Goal: Task Accomplishment & Management: Manage account settings

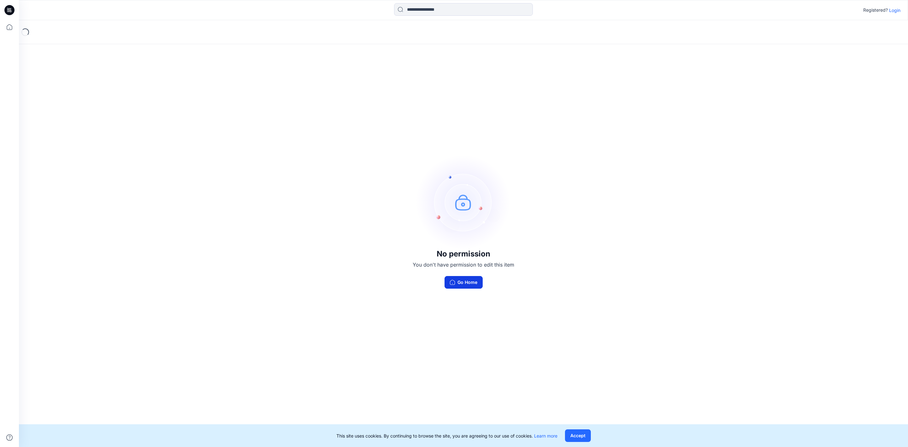
click at [463, 285] on button "Go Home" at bounding box center [464, 282] width 38 height 13
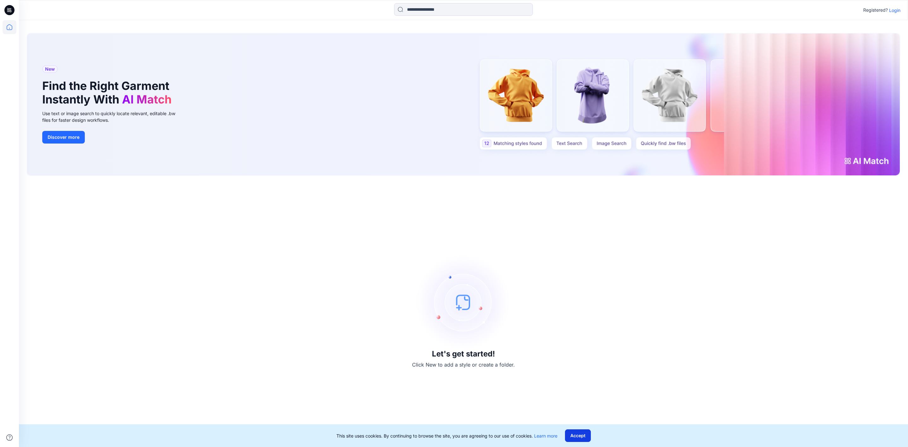
click at [587, 429] on button "Accept" at bounding box center [578, 435] width 26 height 13
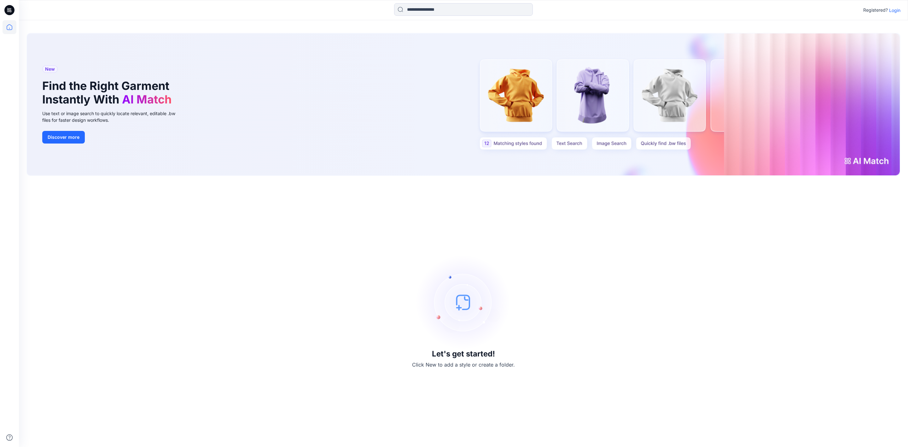
click at [897, 10] on p "Login" at bounding box center [894, 10] width 11 height 7
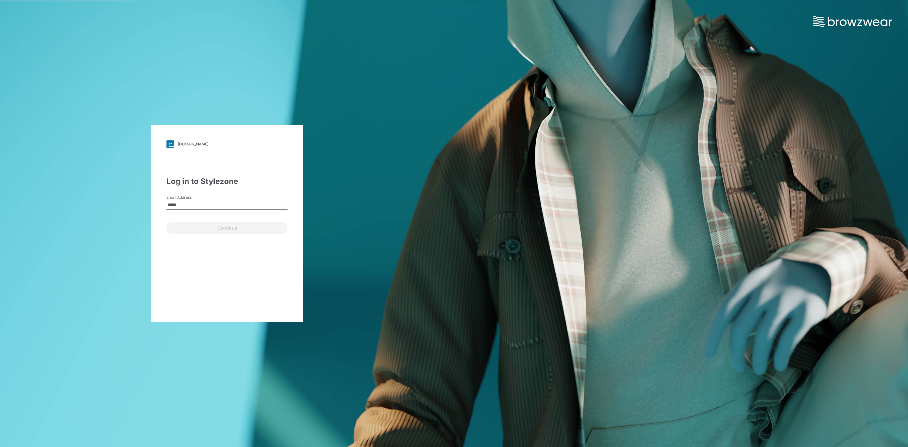
type input "**********"
click at [219, 226] on button "Continue" at bounding box center [226, 228] width 121 height 13
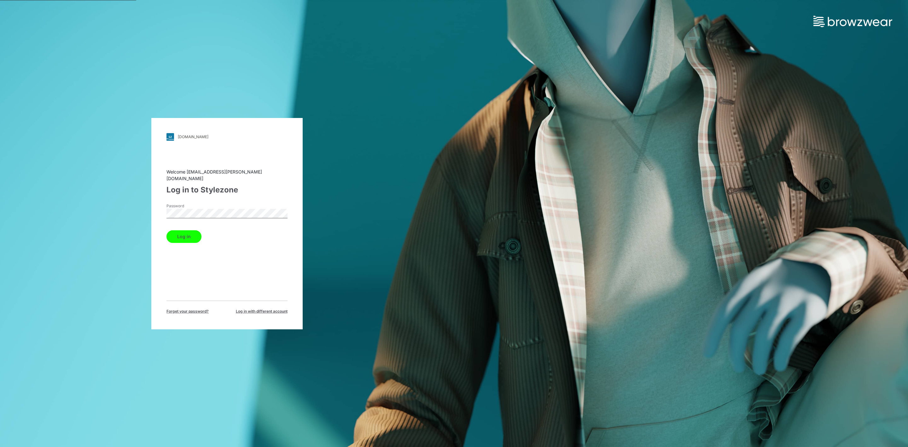
click at [191, 233] on button "Log in" at bounding box center [183, 236] width 35 height 13
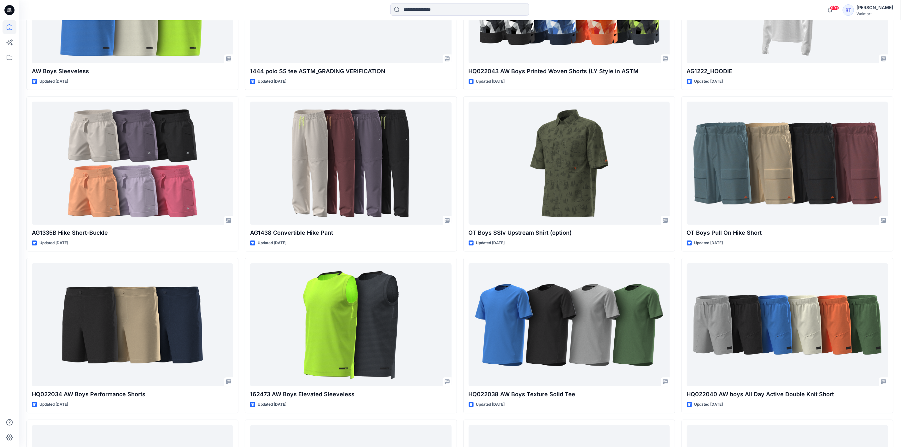
scroll to position [4675, 0]
